Goal: Information Seeking & Learning: Learn about a topic

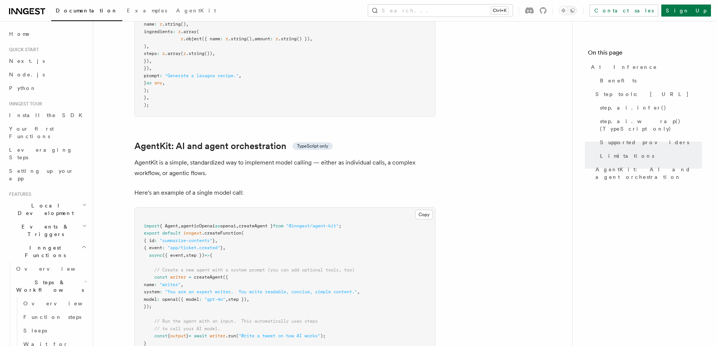
scroll to position [86, 0]
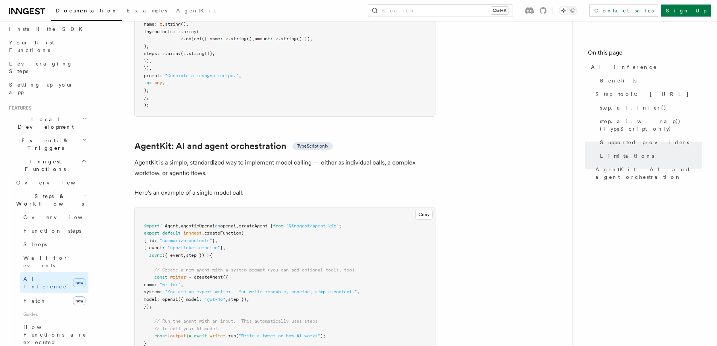
click at [60, 12] on span "Documentation" at bounding box center [87, 11] width 62 height 6
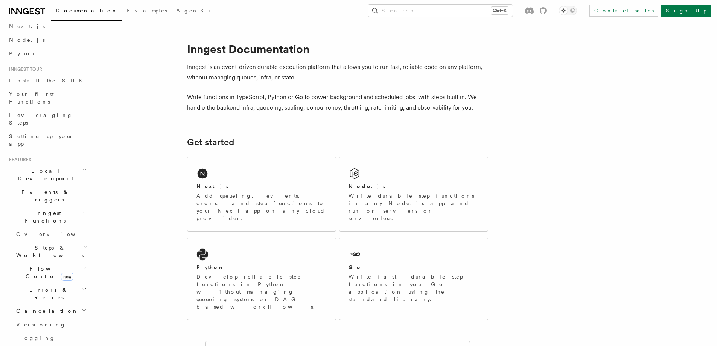
scroll to position [11, 0]
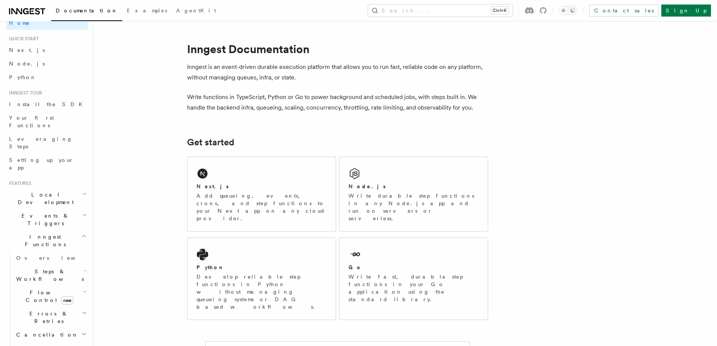
click at [72, 209] on h2 "Events & Triggers" at bounding box center [47, 219] width 82 height 21
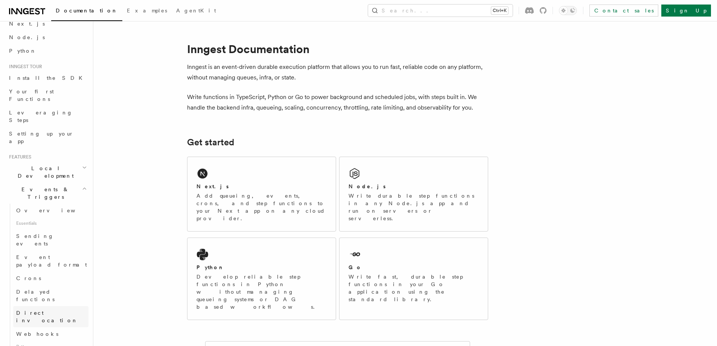
scroll to position [49, 0]
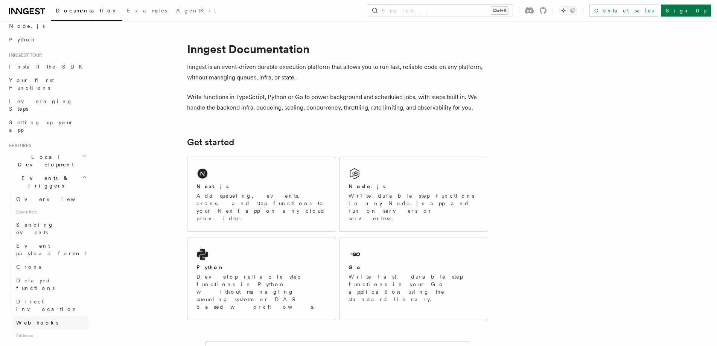
click at [34, 319] on span "Webhooks" at bounding box center [37, 323] width 42 height 8
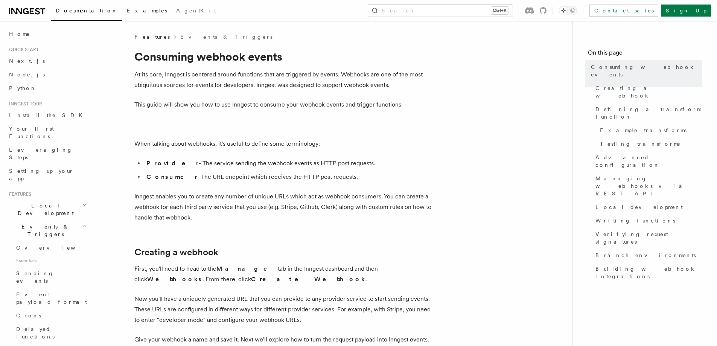
click at [127, 13] on span "Examples" at bounding box center [147, 11] width 40 height 6
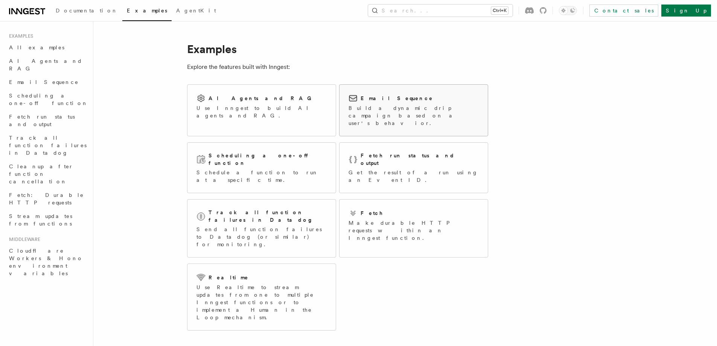
click at [412, 98] on div "Email Sequence" at bounding box center [414, 98] width 130 height 9
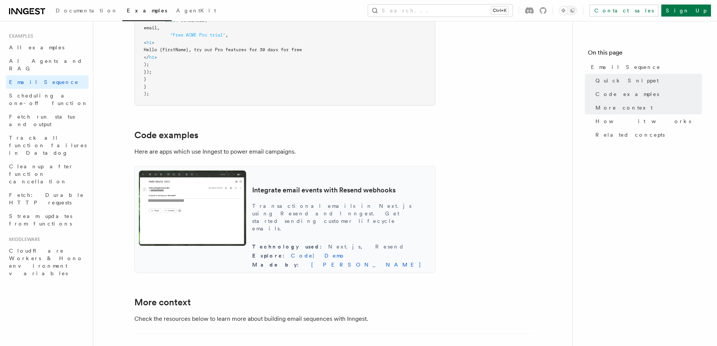
scroll to position [640, 0]
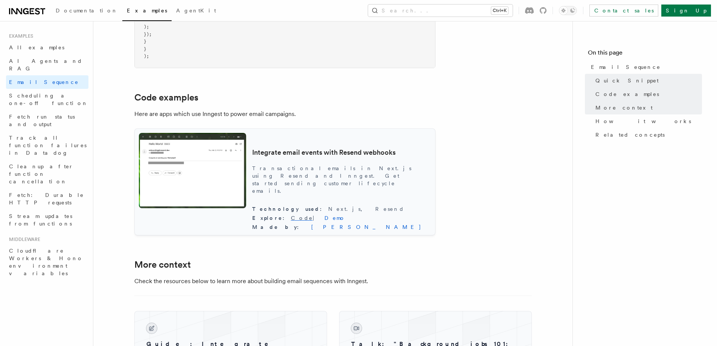
click at [313, 219] on link "Code" at bounding box center [302, 218] width 22 height 6
